Goal: Check status: Check status

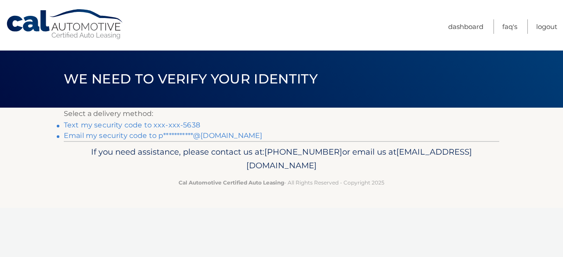
click at [171, 124] on link "Text my security code to xxx-xxx-5638" at bounding box center [132, 125] width 136 height 8
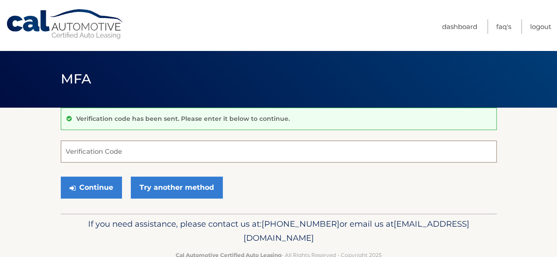
click at [124, 158] on input "Verification Code" at bounding box center [279, 152] width 436 height 22
click at [124, 158] on input "5" at bounding box center [279, 152] width 436 height 22
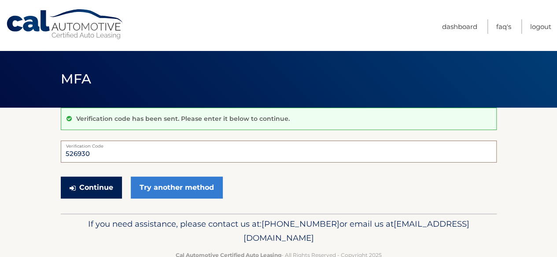
type input "526930"
click at [99, 186] on button "Continue" at bounding box center [91, 188] width 61 height 22
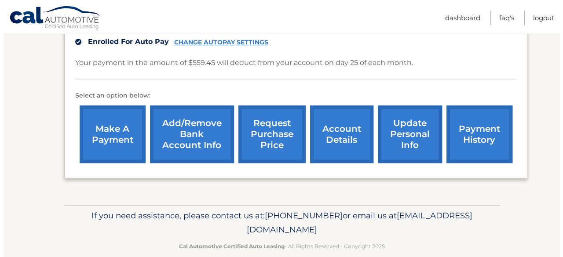
scroll to position [296, 0]
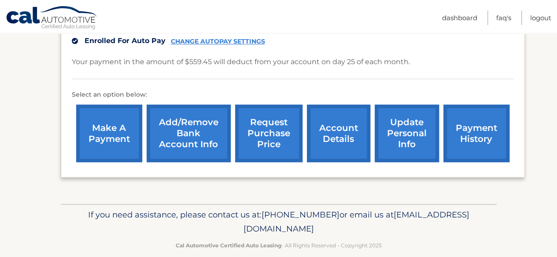
click at [270, 124] on link "request purchase price" at bounding box center [268, 134] width 67 height 58
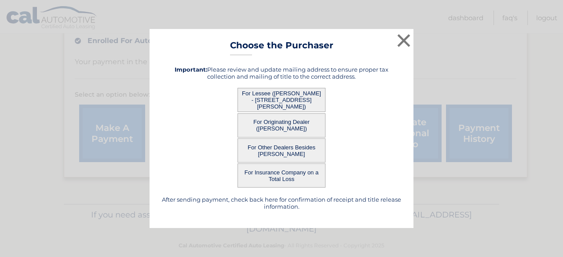
click at [270, 105] on button "For Lessee (PATRICIA KISSANE - 56 AVERY DR N, , CENTER MORICHES, NY 11934)" at bounding box center [282, 100] width 88 height 24
click at [257, 101] on button "For Lessee (PATRICIA KISSANE - 56 AVERY DR N, , CENTER MORICHES, NY 11934)" at bounding box center [282, 100] width 88 height 24
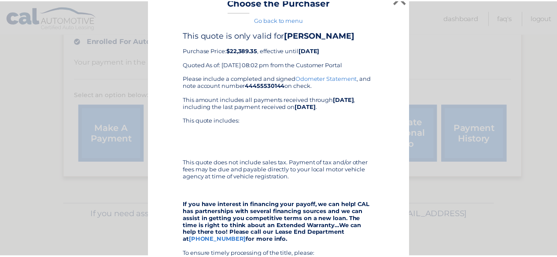
scroll to position [0, 0]
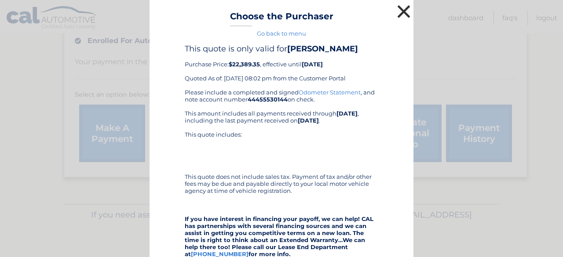
click at [395, 13] on button "×" at bounding box center [404, 12] width 18 height 18
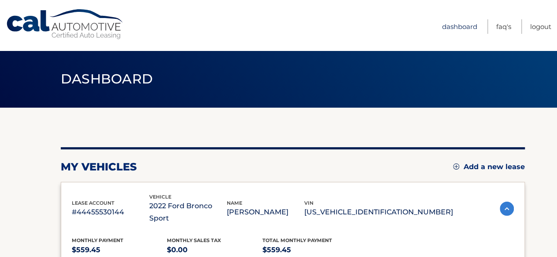
click at [451, 24] on link "Dashboard" at bounding box center [459, 26] width 35 height 15
